Goal: Find specific page/section: Find specific page/section

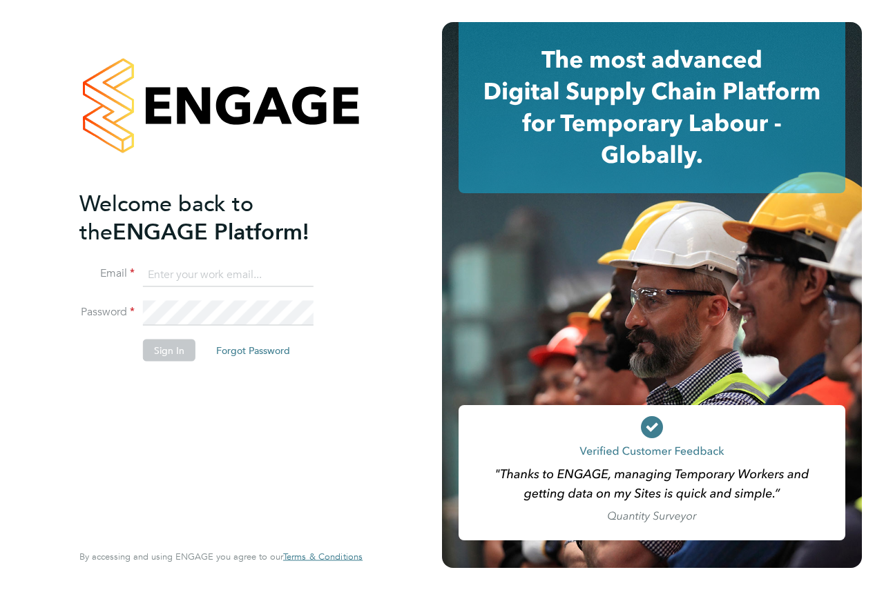
type input "andrew@axcis.co.uk"
click at [152, 383] on div "Welcome back to the ENGAGE Platform! Email andrew@axcis.co.uk Password Sign In …" at bounding box center [213, 364] width 269 height 350
click at [148, 340] on button "Sign In" at bounding box center [169, 351] width 52 height 22
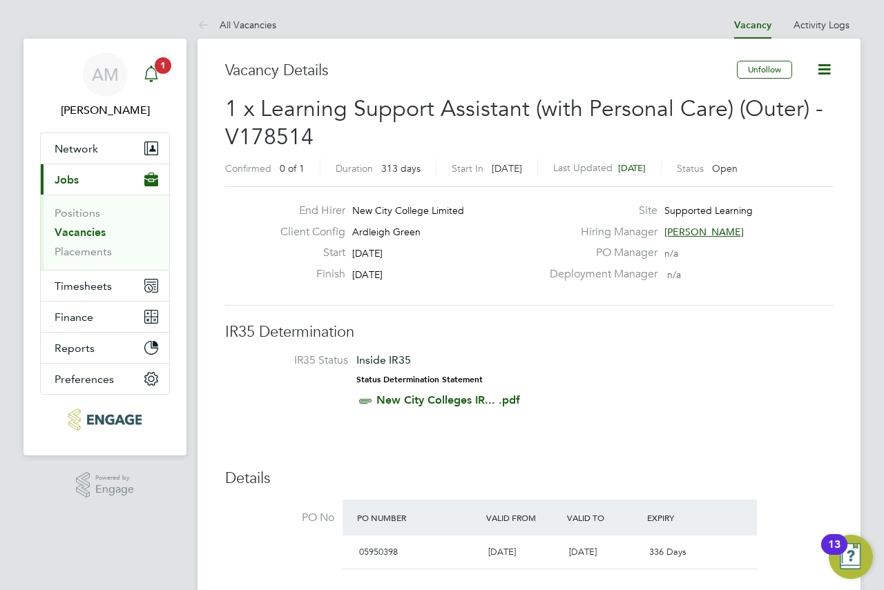
click at [159, 61] on span "1" at bounding box center [163, 65] width 17 height 17
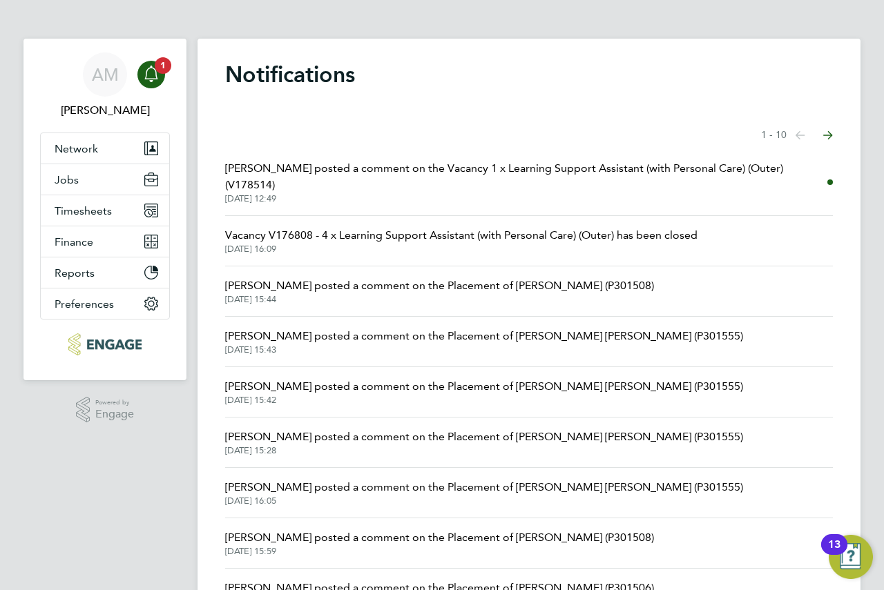
click at [510, 193] on span "[DATE] 12:49" at bounding box center [526, 198] width 602 height 11
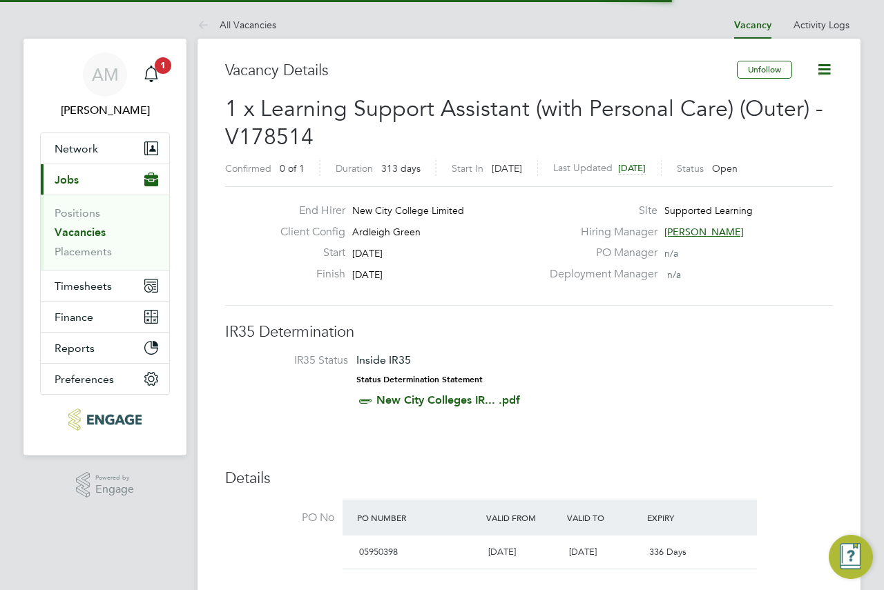
scroll to position [7, 7]
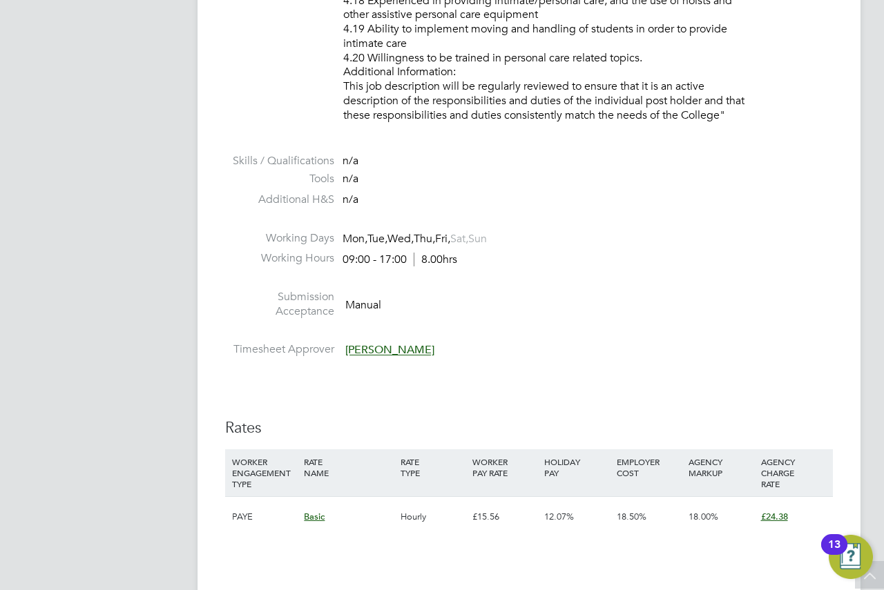
drag, startPoint x: 455, startPoint y: 110, endPoint x: 372, endPoint y: 27, distance: 117.7
